Goal: Transaction & Acquisition: Purchase product/service

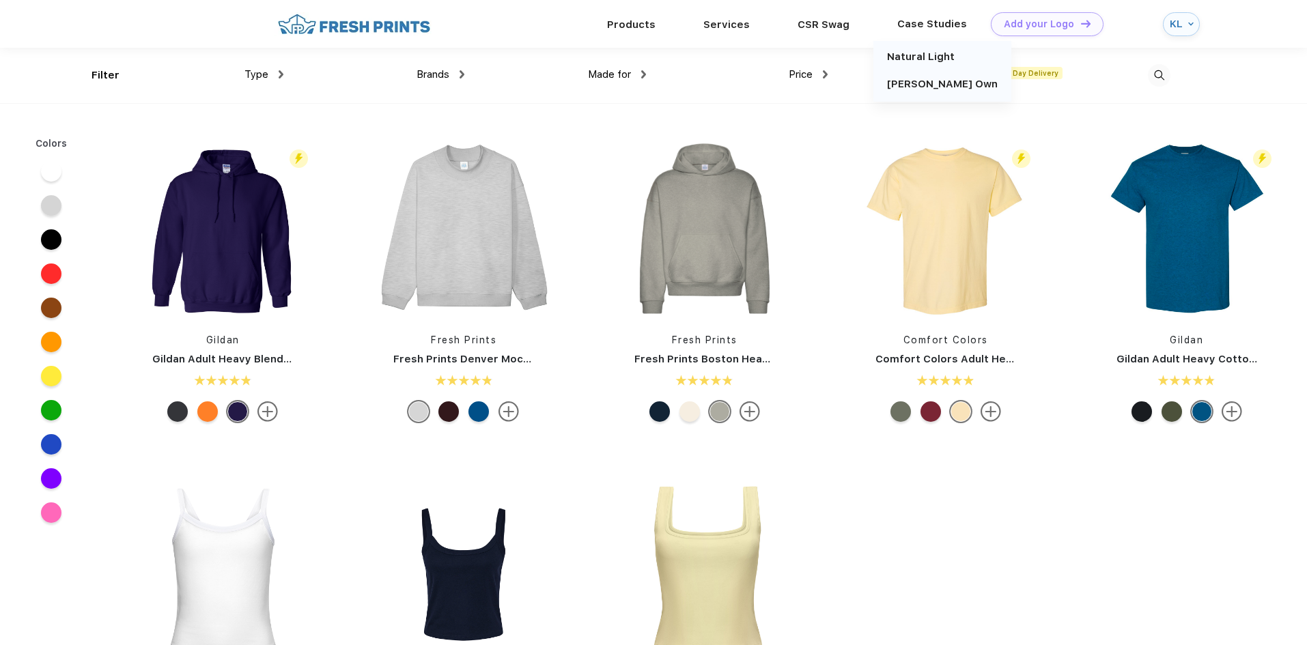
scroll to position [1, 0]
click at [1162, 72] on img at bounding box center [1159, 75] width 23 height 23
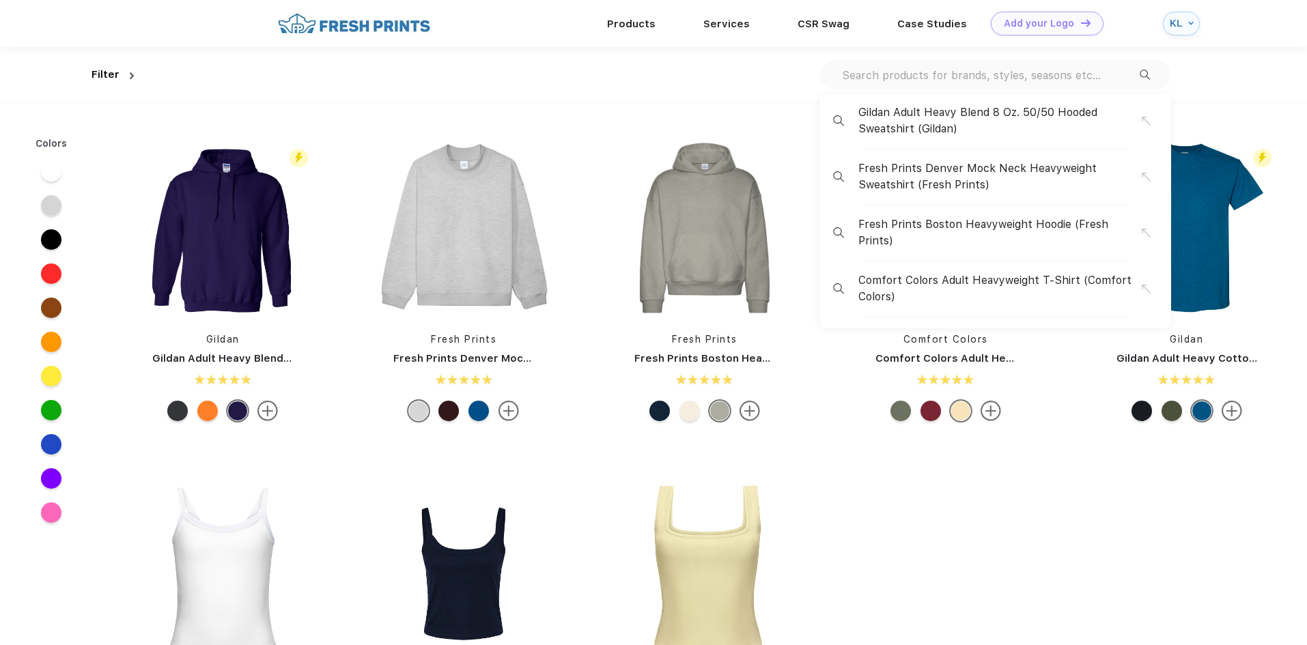
click at [992, 73] on input "text" at bounding box center [990, 75] width 299 height 15
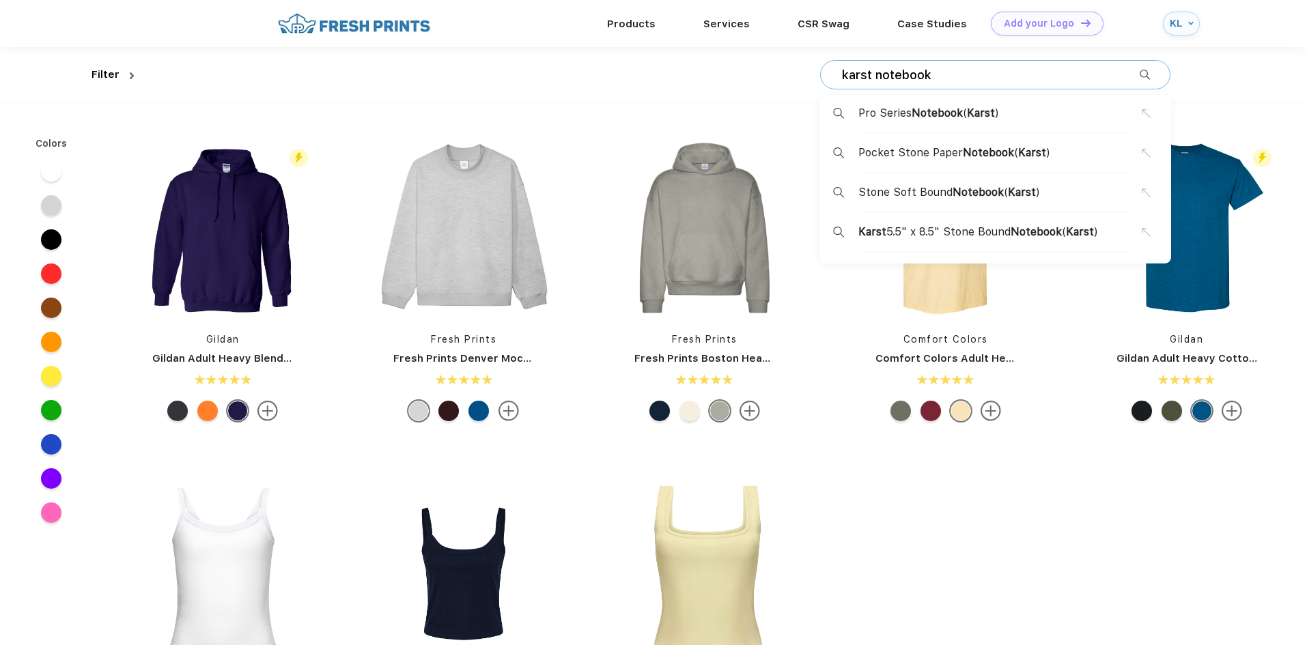
type input "karst notebook"
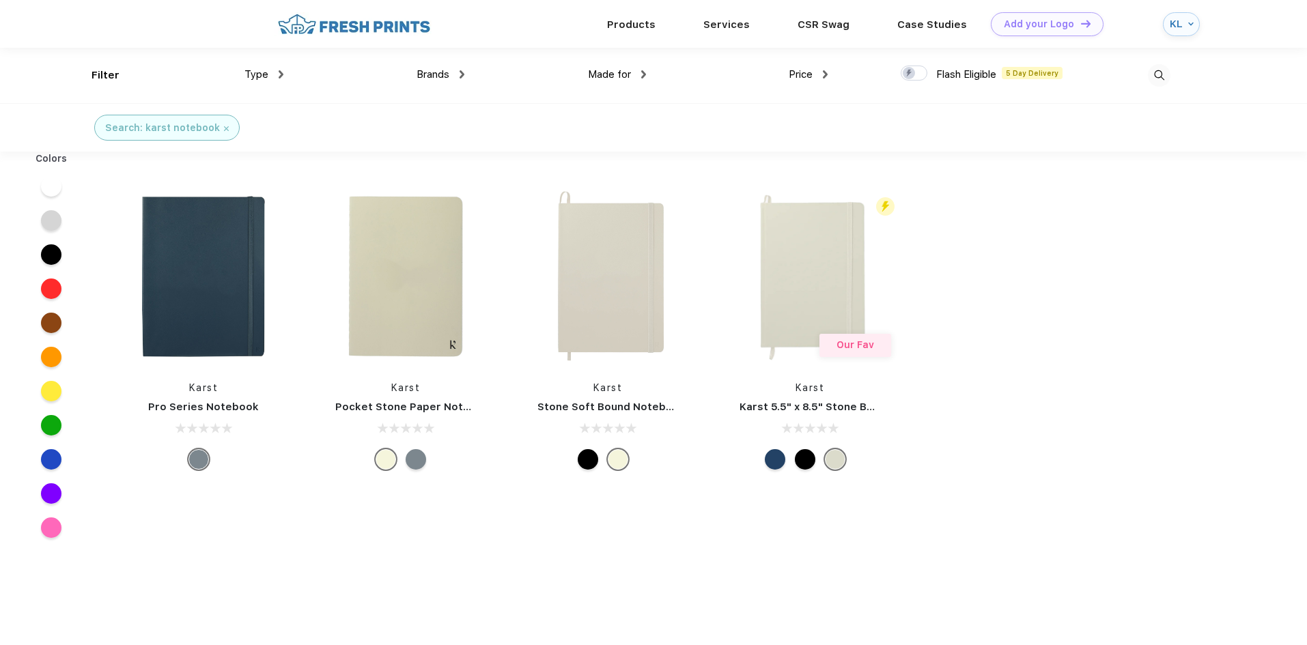
click at [1019, 76] on div at bounding box center [1080, 75] width 182 height 55
click at [1163, 74] on img at bounding box center [1159, 75] width 23 height 23
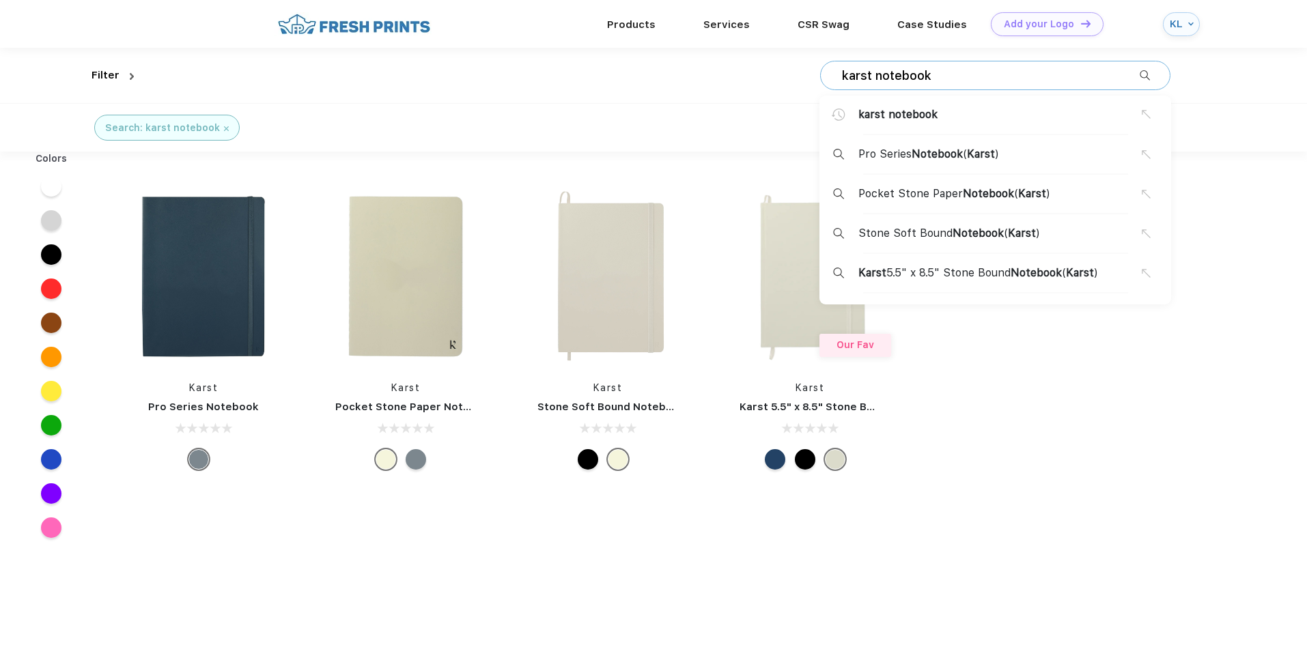
drag, startPoint x: 976, startPoint y: 79, endPoint x: 755, endPoint y: 82, distance: 222.0
click at [755, 82] on div "karst notebook karst notebook Pro Series Notebook ( Karst ) Pocket Stone Paper …" at bounding box center [654, 75] width 1031 height 55
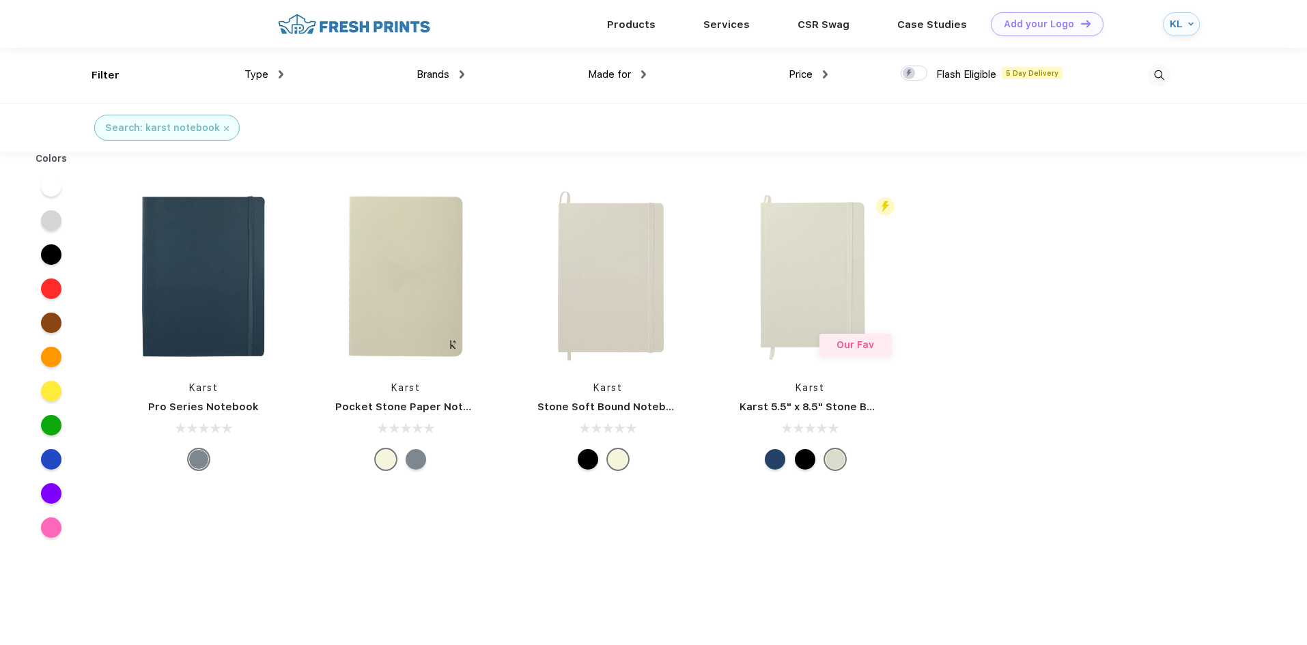
click at [1153, 72] on img at bounding box center [1159, 75] width 23 height 23
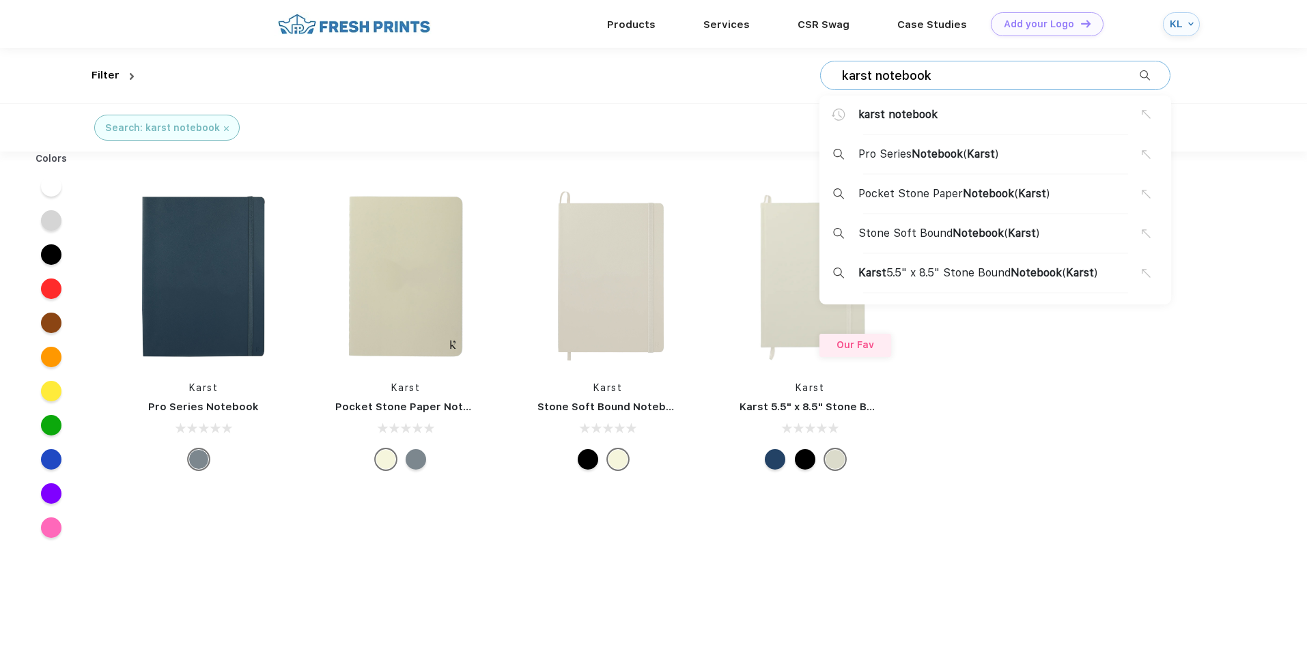
drag, startPoint x: 961, startPoint y: 85, endPoint x: 900, endPoint y: 76, distance: 61.4
click at [893, 74] on div "karst notebook karst notebook Pro Series Notebook ( Karst ) Pocket Stone Paper …" at bounding box center [995, 75] width 350 height 29
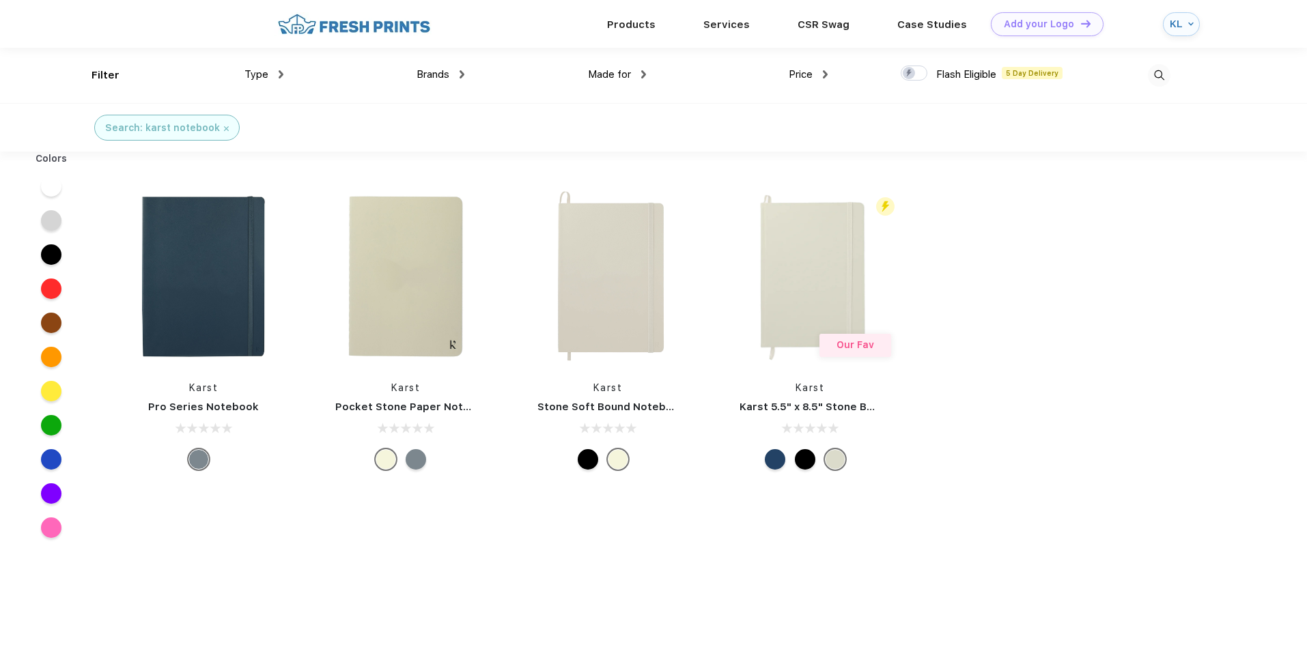
click at [1124, 71] on div at bounding box center [1080, 75] width 182 height 55
click at [1156, 75] on img at bounding box center [1159, 75] width 23 height 23
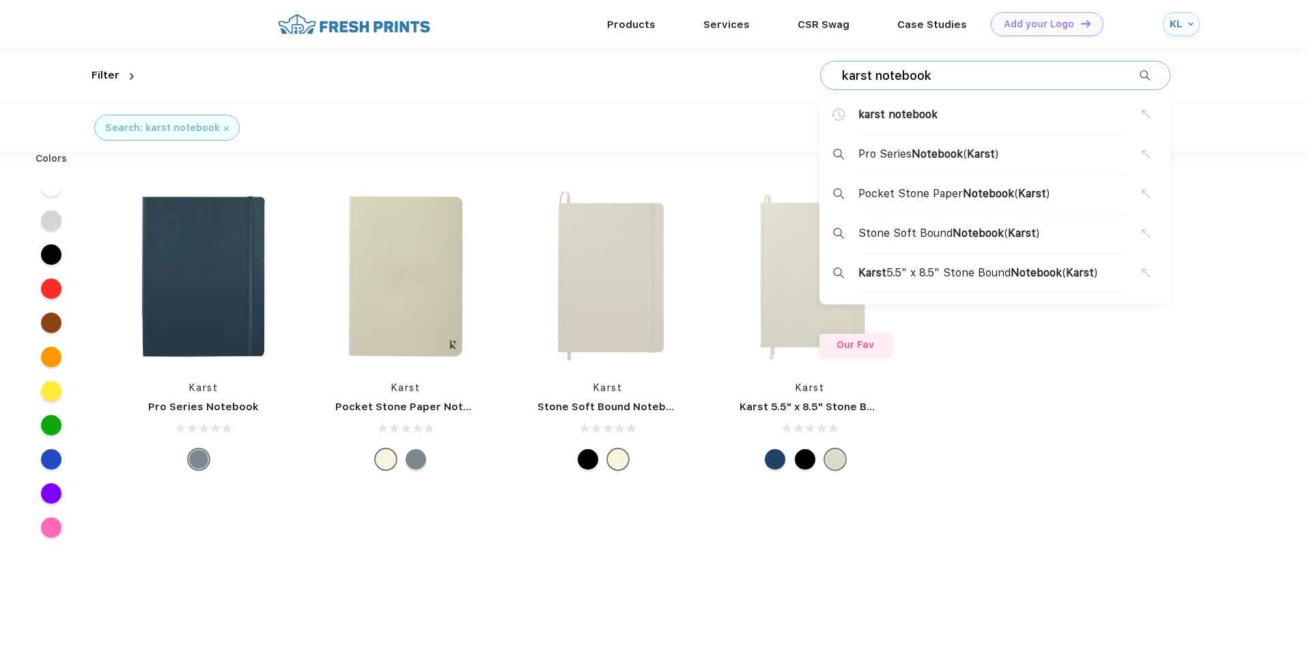
drag, startPoint x: 972, startPoint y: 79, endPoint x: 813, endPoint y: 59, distance: 160.3
click at [813, 59] on div "karst notebook karst notebook Pro Series Notebook ( Karst ) Pocket Stone Paper …" at bounding box center [654, 75] width 1031 height 55
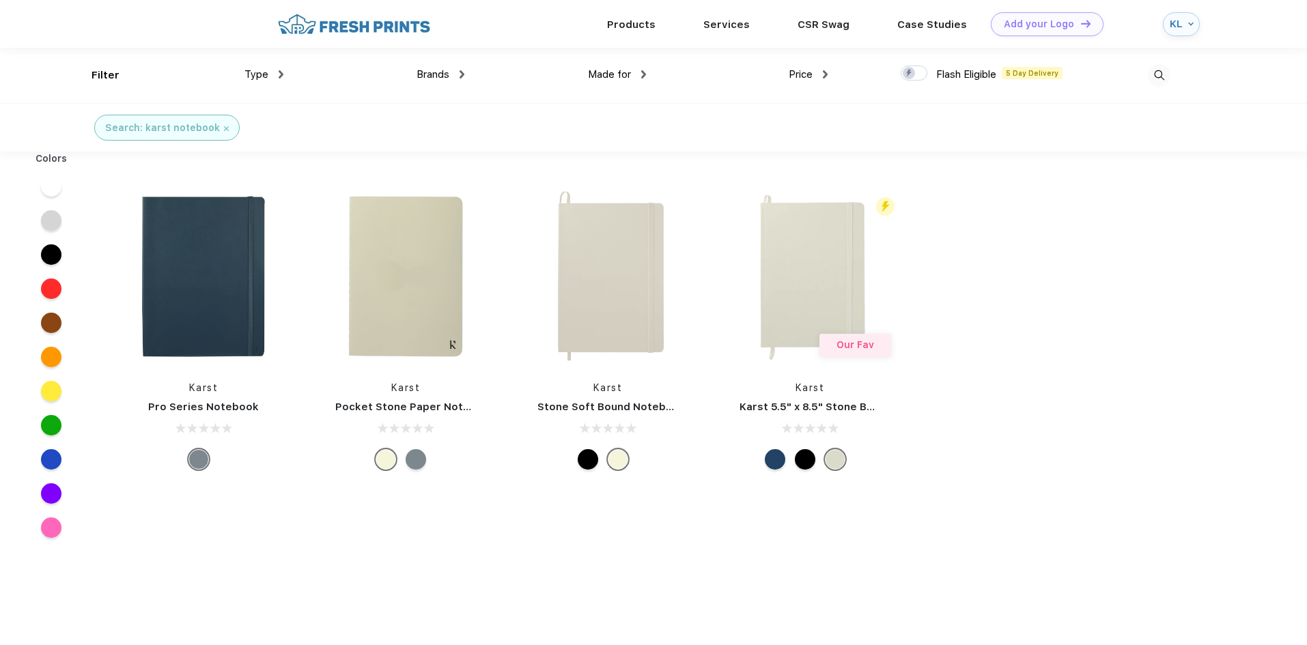
click at [1158, 76] on img at bounding box center [1159, 75] width 23 height 23
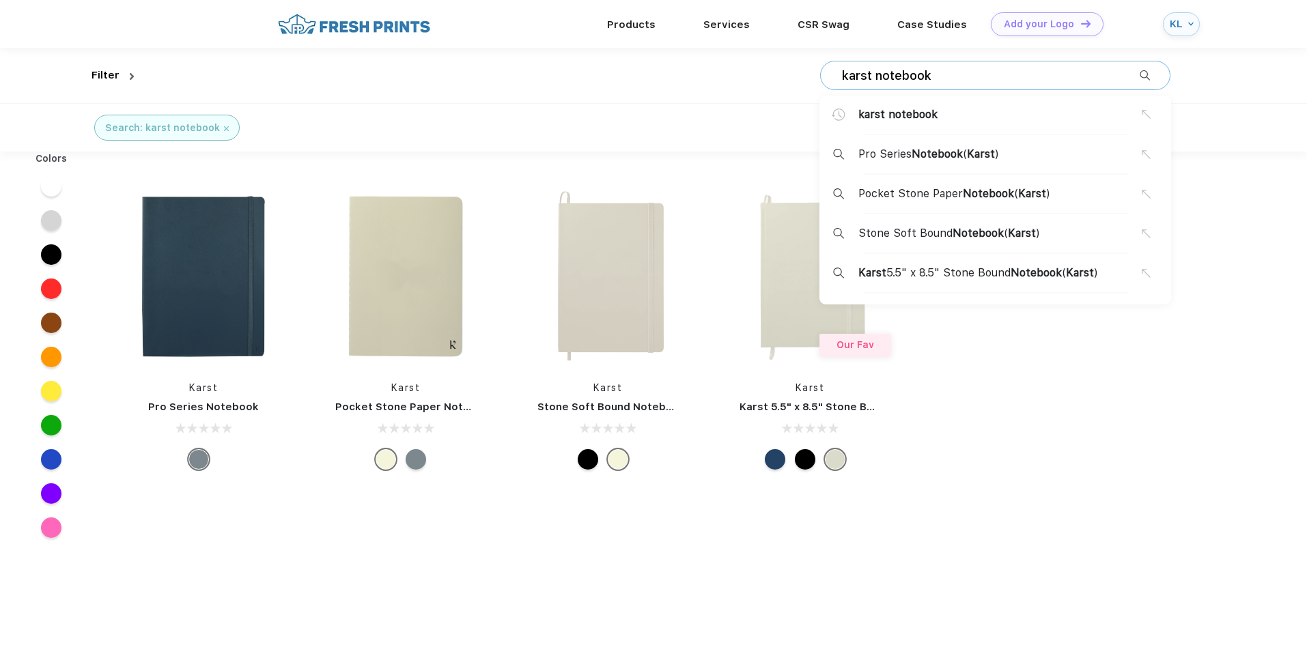
drag, startPoint x: 955, startPoint y: 73, endPoint x: 796, endPoint y: 62, distance: 160.2
click at [796, 62] on div "karst notebook karst notebook Pro Series Notebook ( Karst ) Pocket Stone Paper …" at bounding box center [654, 75] width 1031 height 55
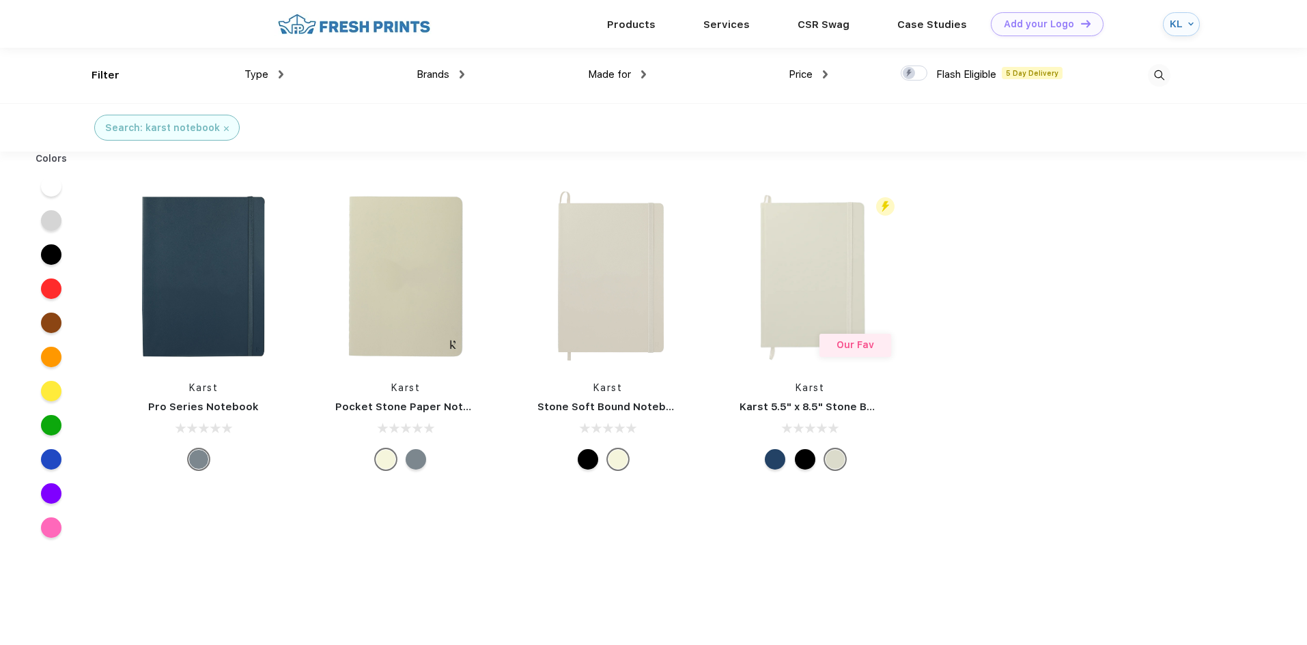
click at [1158, 75] on img at bounding box center [1159, 75] width 23 height 23
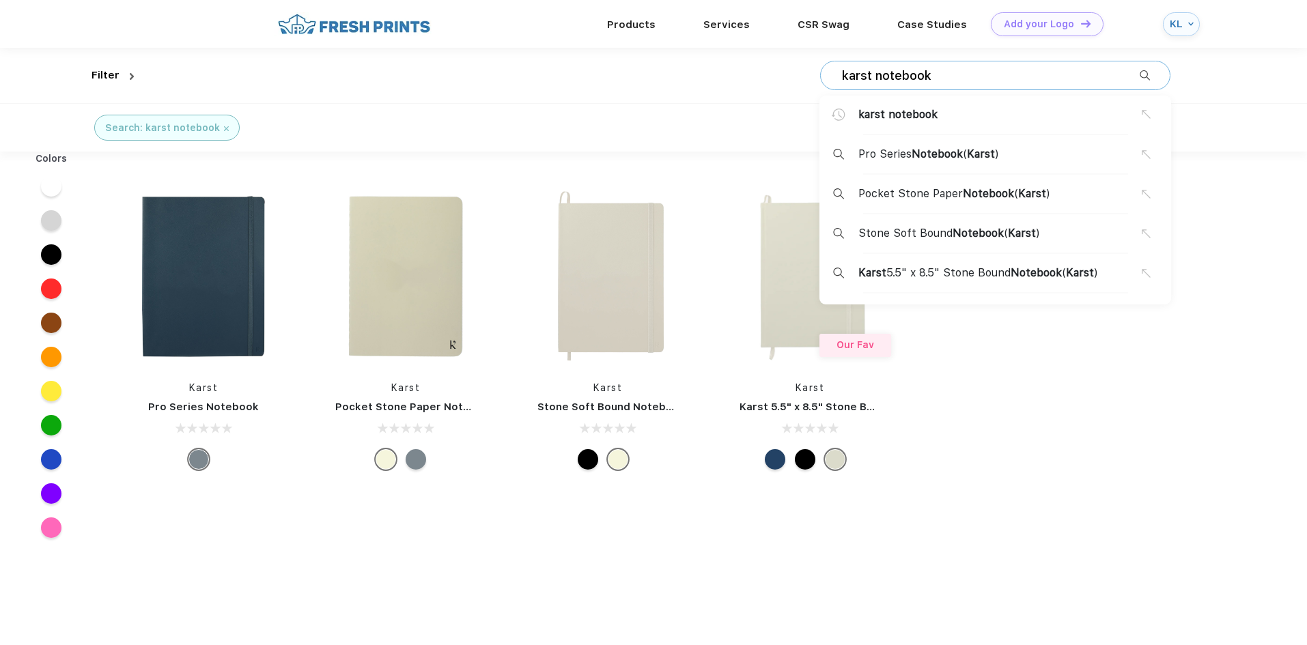
click at [995, 72] on input "karst notebook" at bounding box center [990, 75] width 299 height 15
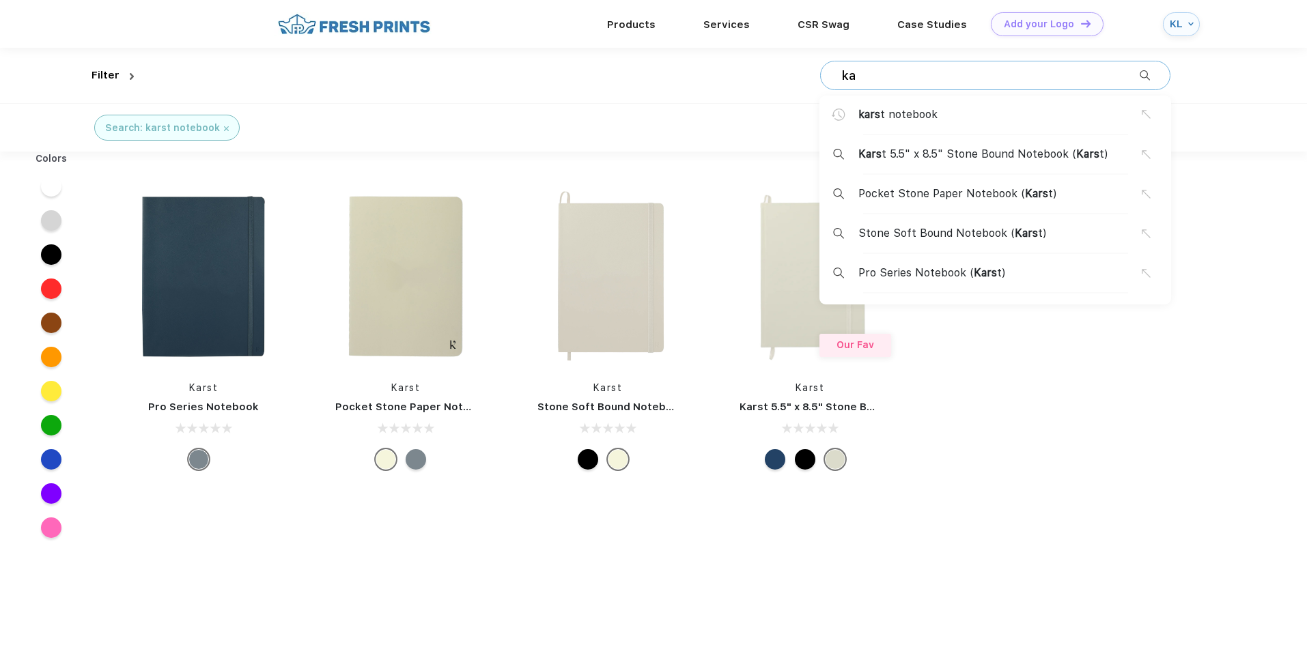
type input "k"
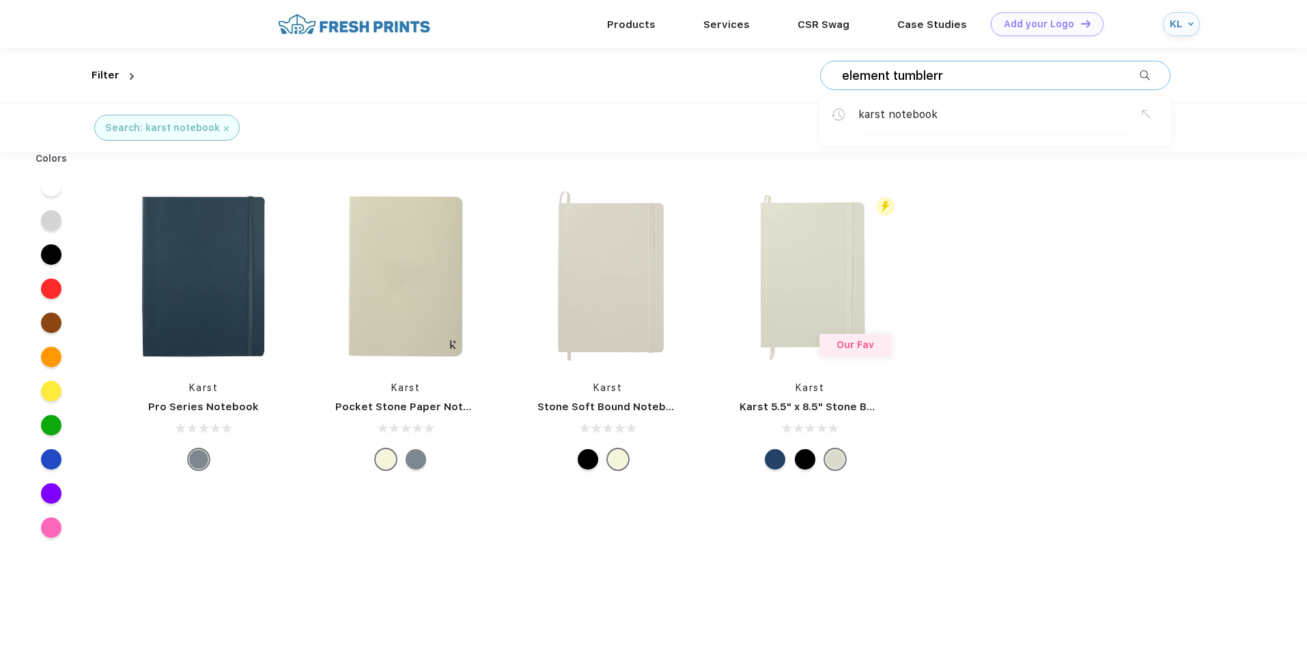
type input "element tumblerr"
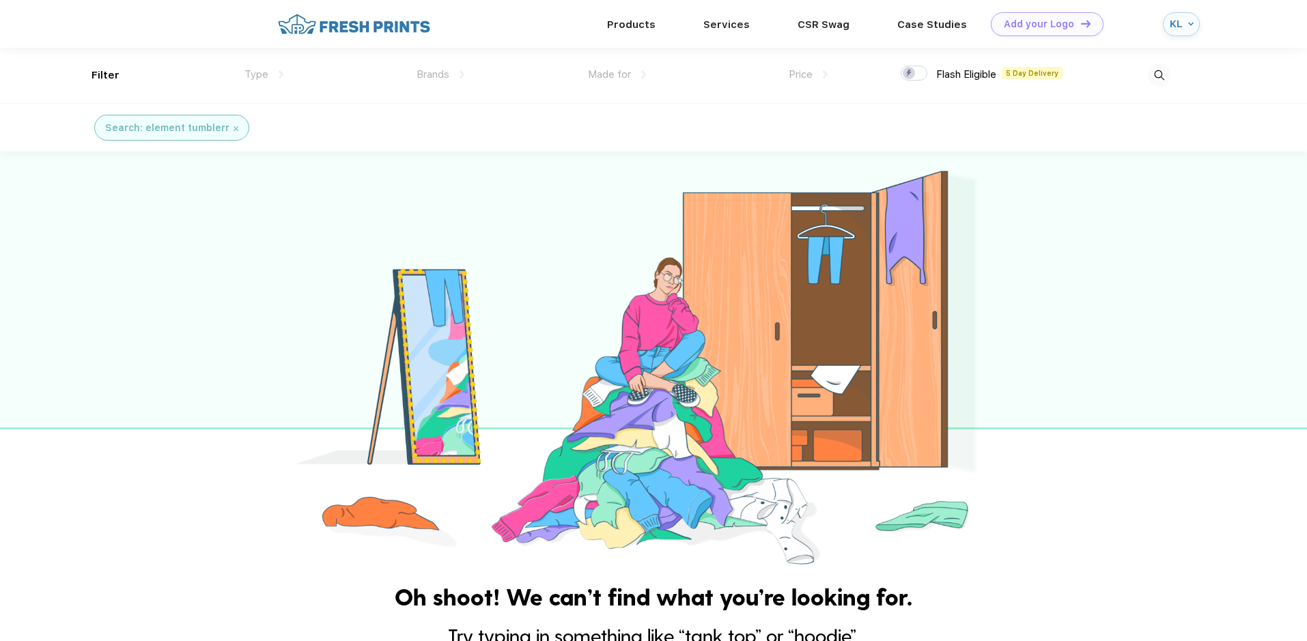
click at [1143, 76] on div at bounding box center [1080, 75] width 182 height 55
click at [1168, 74] on img at bounding box center [1159, 75] width 23 height 23
click at [1022, 76] on input "element tumblerr" at bounding box center [990, 75] width 299 height 15
type input "element tumbler"
click at [1158, 76] on img at bounding box center [1159, 75] width 23 height 23
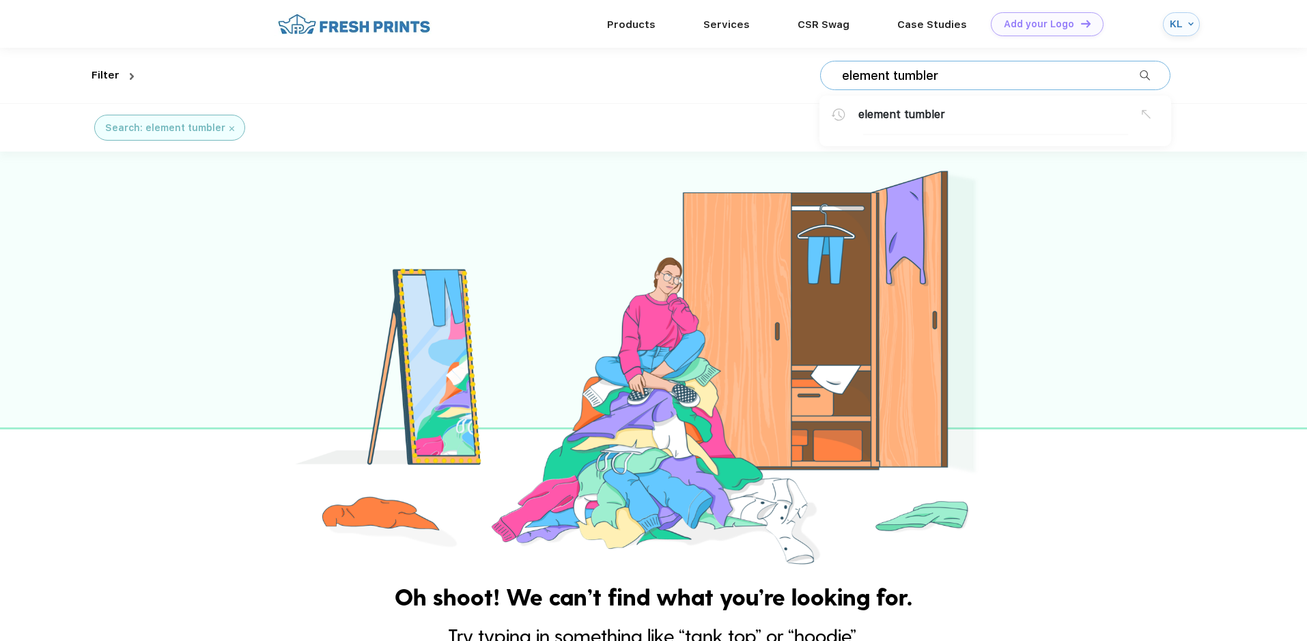
click at [891, 77] on input "element tumbler" at bounding box center [990, 75] width 299 height 15
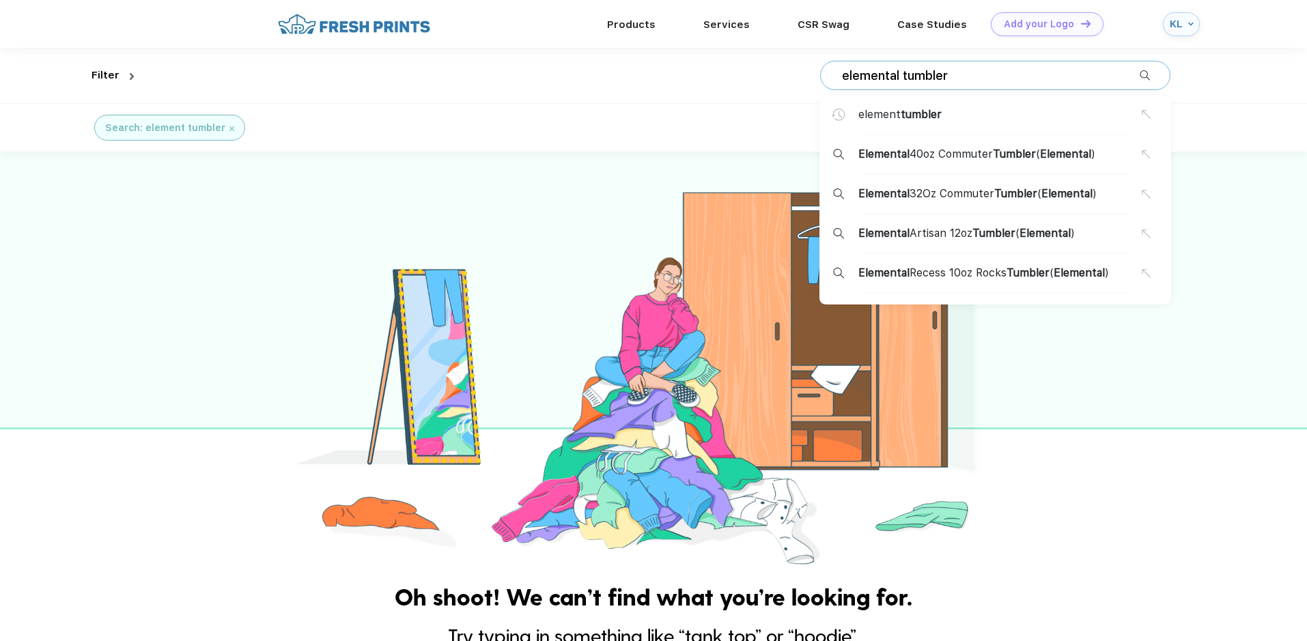
type input "elemental tumbler"
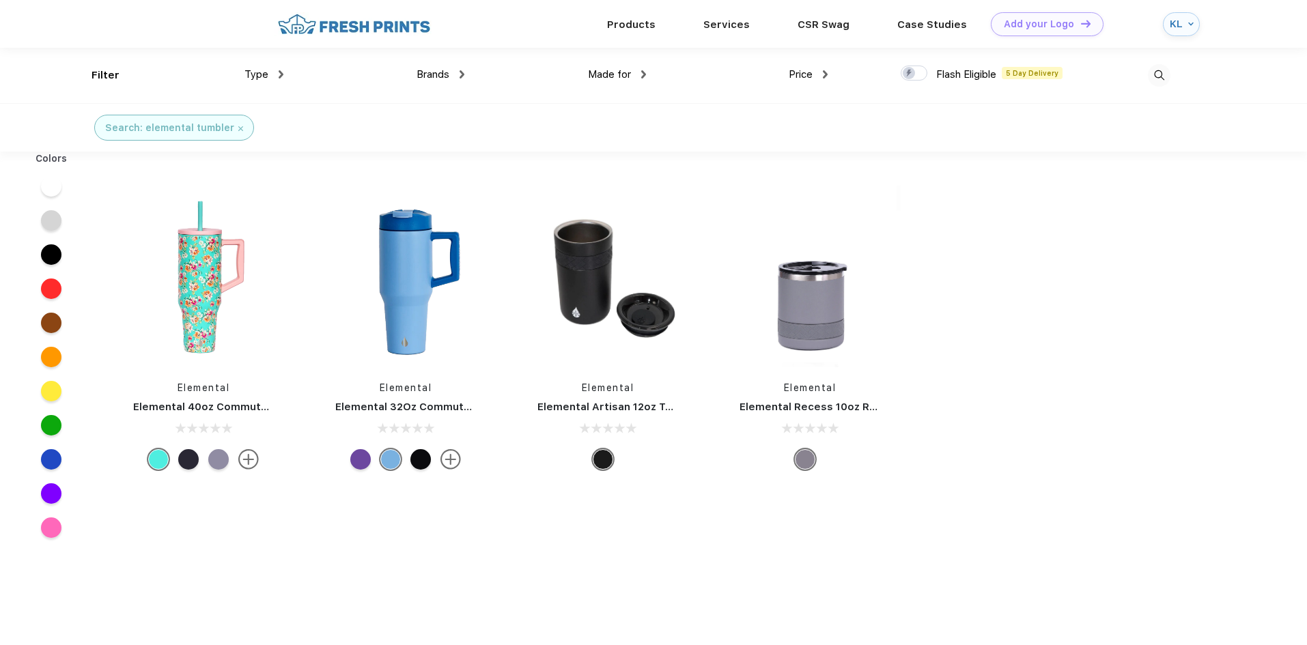
click at [437, 72] on span "Brands" at bounding box center [433, 74] width 33 height 12
click at [439, 74] on span "Brands" at bounding box center [433, 74] width 33 height 12
click at [425, 75] on span "Brands" at bounding box center [433, 74] width 33 height 12
click at [623, 79] on span "Made for" at bounding box center [609, 74] width 43 height 12
click at [807, 74] on span "Price" at bounding box center [801, 74] width 24 height 12
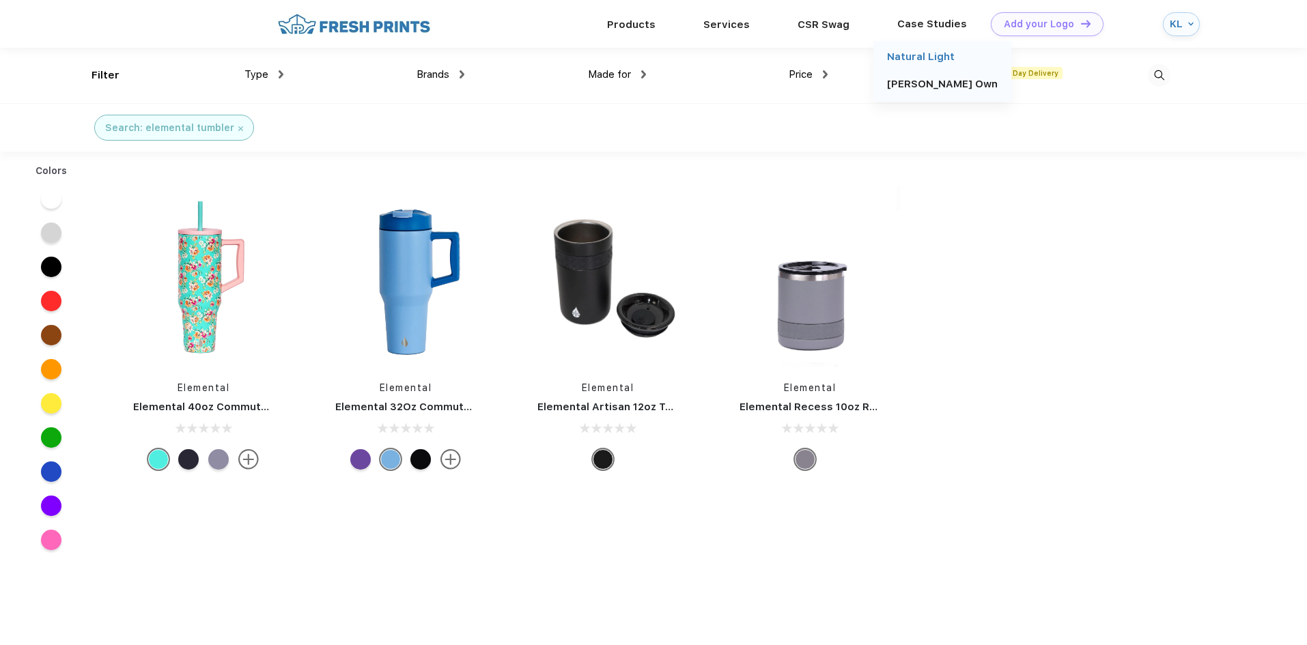
click at [909, 58] on link "Natural Light" at bounding box center [921, 57] width 68 height 12
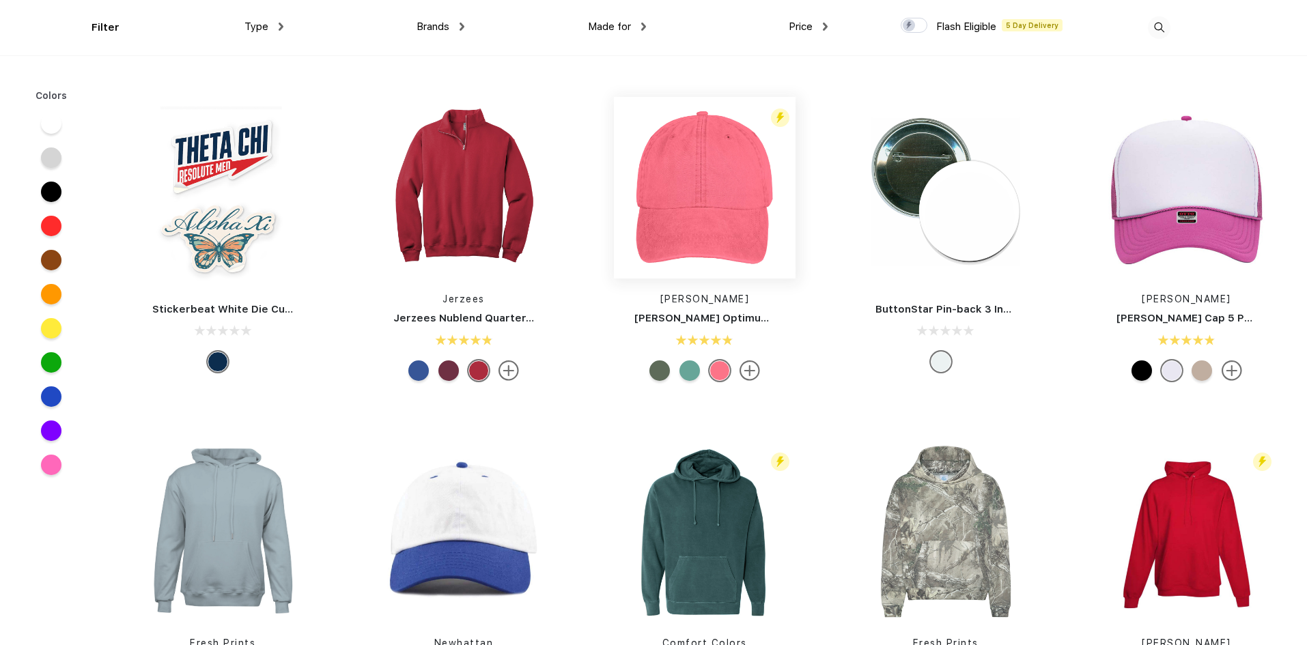
scroll to position [1708, 0]
